Goal: Information Seeking & Learning: Learn about a topic

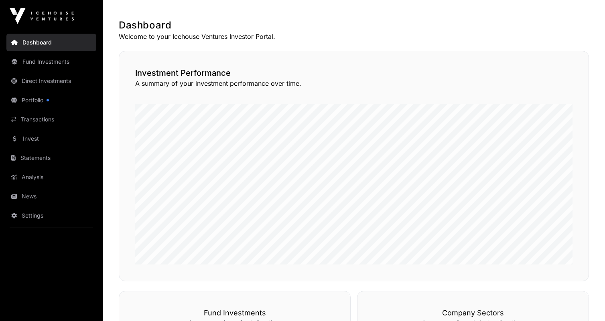
scroll to position [149, 0]
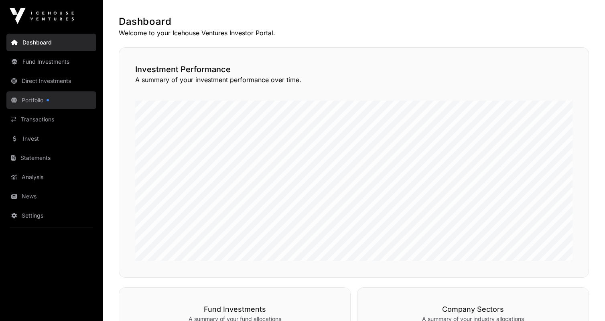
click at [45, 96] on link "Portfolio" at bounding box center [51, 100] width 90 height 18
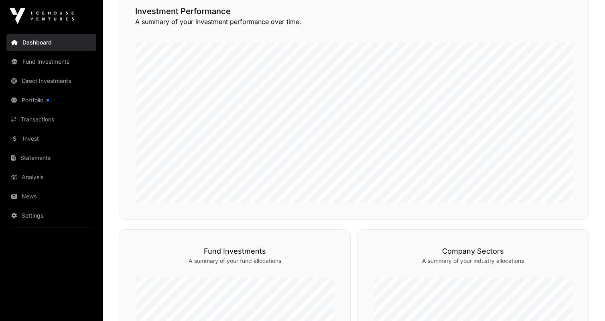
scroll to position [430, 0]
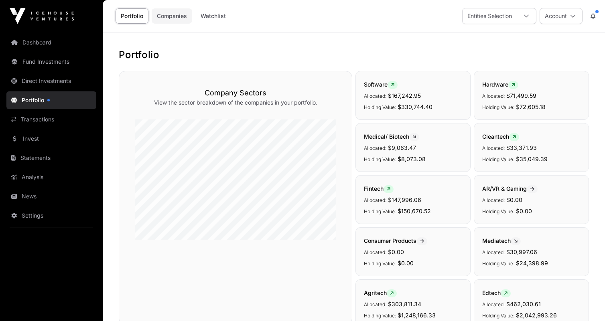
click at [186, 18] on link "Companies" at bounding box center [172, 15] width 41 height 15
click at [172, 16] on link "Companies" at bounding box center [172, 15] width 41 height 15
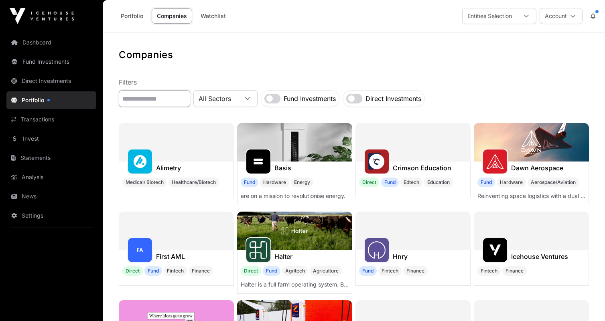
click at [184, 92] on input "text" at bounding box center [154, 98] width 71 height 17
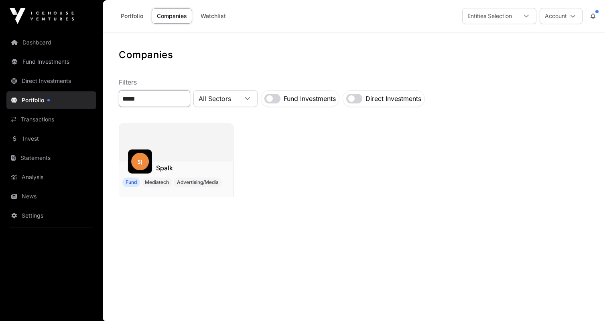
type input "*****"
click at [147, 159] on img at bounding box center [140, 162] width 18 height 18
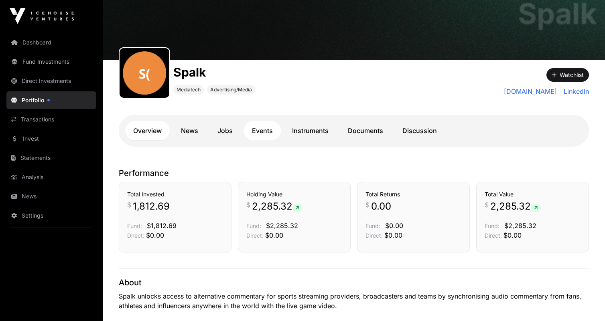
scroll to position [45, 0]
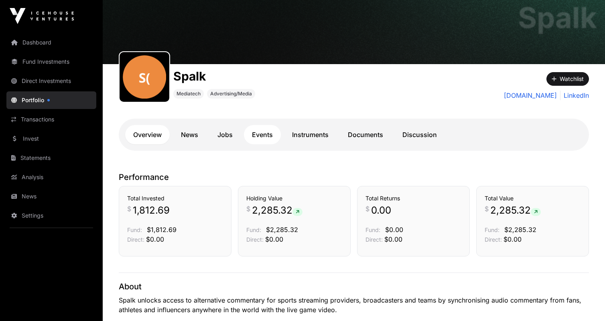
click at [271, 136] on link "Events" at bounding box center [262, 134] width 37 height 19
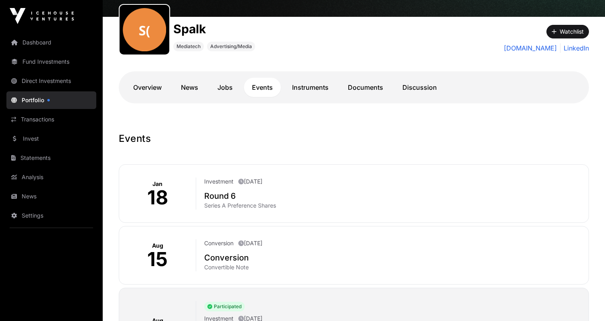
scroll to position [93, 0]
click at [372, 88] on link "Documents" at bounding box center [365, 87] width 51 height 19
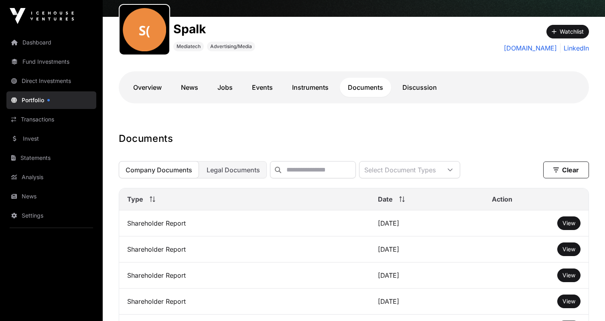
scroll to position [189, 0]
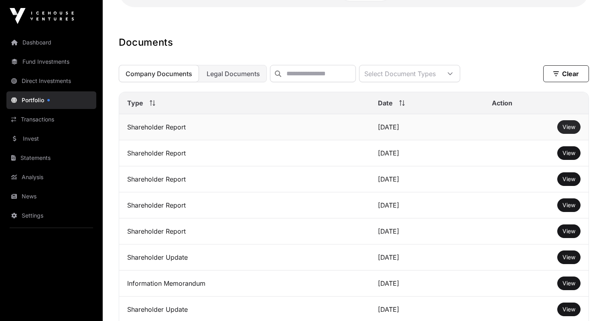
click at [563, 126] on span "View" at bounding box center [568, 127] width 13 height 7
